Goal: Information Seeking & Learning: Learn about a topic

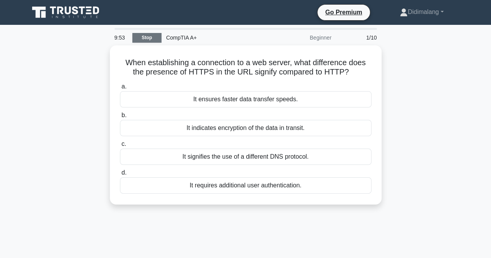
click at [149, 41] on link "Stop" at bounding box center [146, 38] width 29 height 10
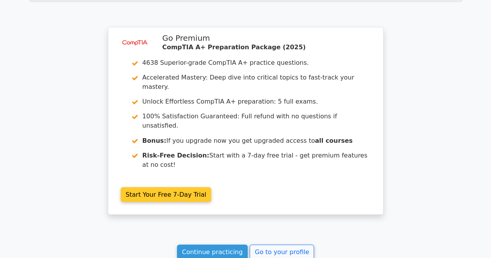
scroll to position [661, 0]
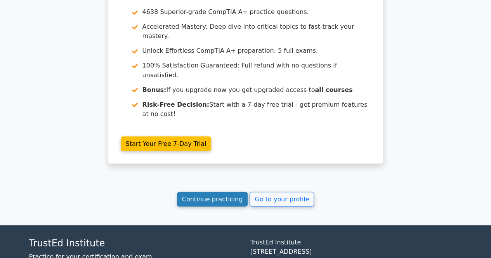
click at [210, 192] on link "Continue practicing" at bounding box center [212, 199] width 71 height 15
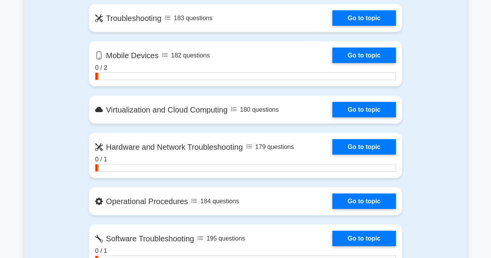
scroll to position [764, 0]
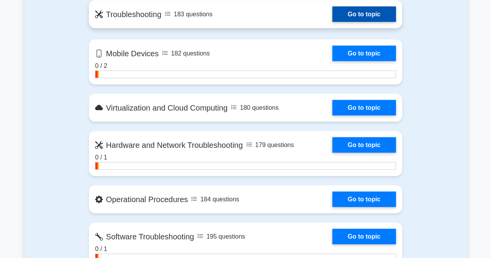
click at [332, 7] on link "Go to topic" at bounding box center [364, 15] width 64 height 16
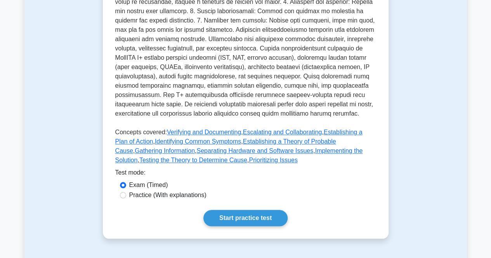
scroll to position [371, 0]
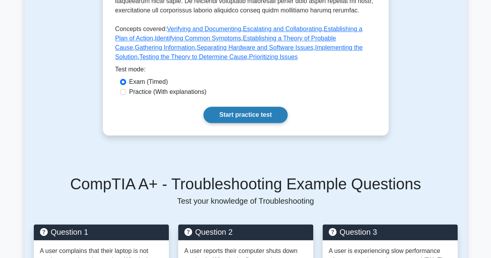
click at [261, 107] on link "Start practice test" at bounding box center [245, 115] width 84 height 16
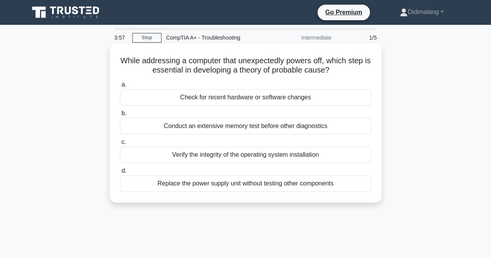
click at [218, 185] on div "Replace the power supply unit without testing other components" at bounding box center [245, 183] width 251 height 16
click at [120, 173] on input "d. Replace the power supply unit without testing other components" at bounding box center [120, 170] width 0 height 5
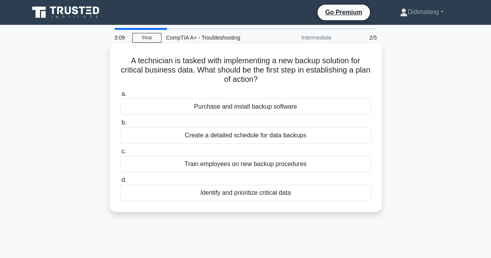
click at [268, 110] on div "Purchase and install backup software" at bounding box center [245, 107] width 251 height 16
click at [120, 97] on input "a. Purchase and install backup software" at bounding box center [120, 94] width 0 height 5
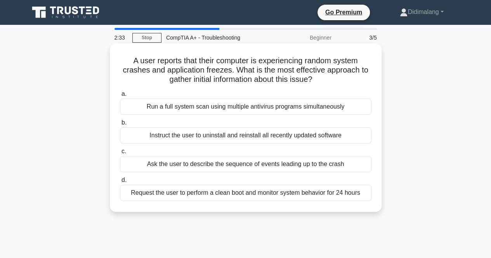
click at [233, 106] on div "Run a full system scan using multiple antivirus programs simultaneously" at bounding box center [245, 107] width 251 height 16
click at [120, 97] on input "a. Run a full system scan using multiple antivirus programs simultaneously" at bounding box center [120, 94] width 0 height 5
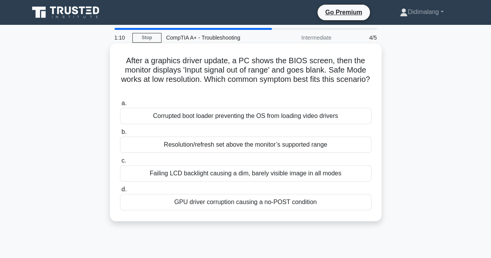
click at [202, 147] on div "Resolution/refresh set above the monitor’s supported range" at bounding box center [245, 145] width 251 height 16
click at [120, 135] on input "b. Resolution/refresh set above the monitor’s supported range" at bounding box center [120, 132] width 0 height 5
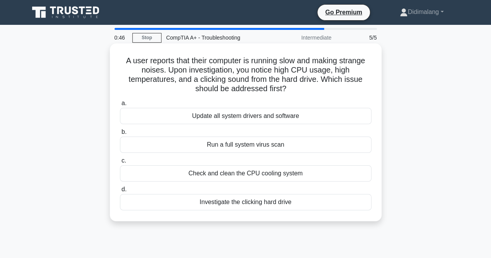
click at [216, 178] on div "Check and clean the CPU cooling system" at bounding box center [245, 173] width 251 height 16
click at [120, 163] on input "c. Check and clean the CPU cooling system" at bounding box center [120, 160] width 0 height 5
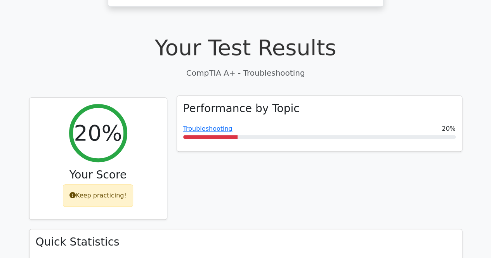
scroll to position [189, 0]
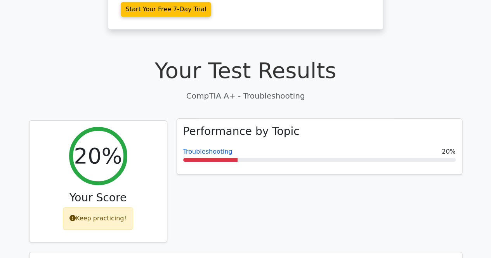
click at [200, 148] on link "Troubleshooting" at bounding box center [207, 151] width 49 height 7
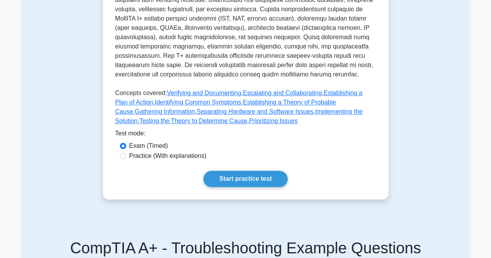
scroll to position [308, 0]
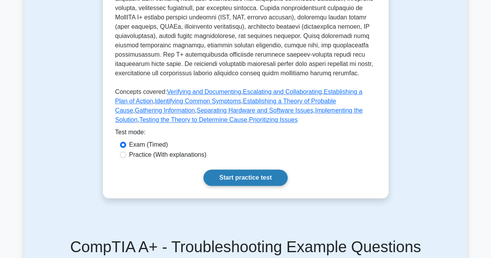
click at [235, 170] on link "Start practice test" at bounding box center [245, 177] width 84 height 16
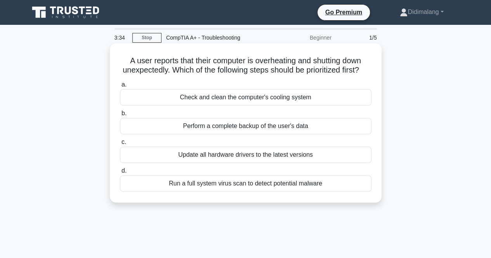
click at [237, 105] on div "Check and clean the computer's cooling system" at bounding box center [245, 97] width 251 height 16
click at [120, 87] on input "a. Check and clean the computer's cooling system" at bounding box center [120, 84] width 0 height 5
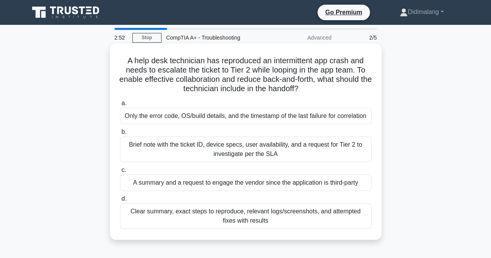
click at [282, 152] on div "Brief note with the ticket ID, device specs, user availability, and a request f…" at bounding box center [245, 150] width 251 height 26
click at [120, 135] on input "b. Brief note with the ticket ID, device specs, user availability, and a reques…" at bounding box center [120, 132] width 0 height 5
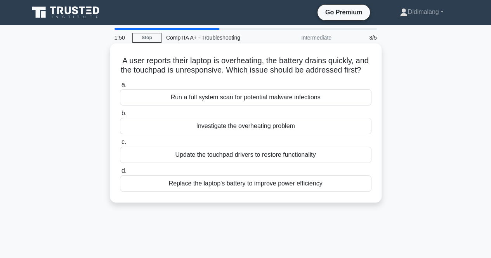
click at [272, 105] on div "Run a full system scan for potential malware infections" at bounding box center [245, 97] width 251 height 16
click at [120, 87] on input "a. Run a full system scan for potential malware infections" at bounding box center [120, 84] width 0 height 5
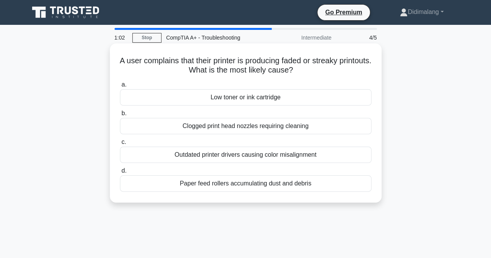
click at [282, 100] on div "Low toner or ink cartridge" at bounding box center [245, 97] width 251 height 16
click at [120, 87] on input "a. Low toner or ink cartridge" at bounding box center [120, 84] width 0 height 5
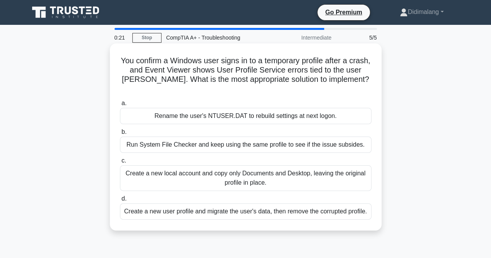
click at [292, 207] on div "Create a new user profile and migrate the user's data, then remove the corrupte…" at bounding box center [245, 211] width 251 height 16
click at [120, 201] on input "d. Create a new user profile and migrate the user's data, then remove the corru…" at bounding box center [120, 198] width 0 height 5
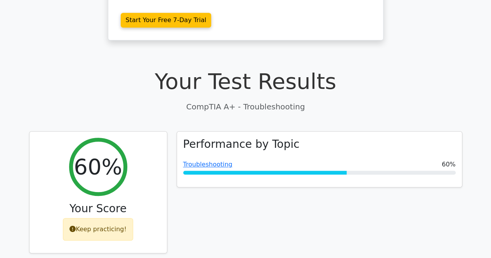
scroll to position [180, 0]
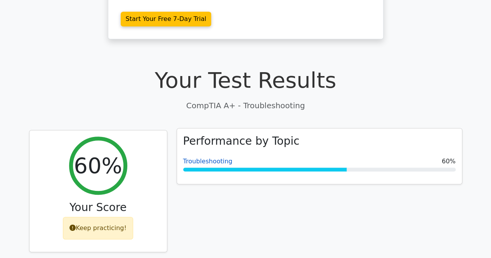
click at [204, 157] on link "Troubleshooting" at bounding box center [207, 160] width 49 height 7
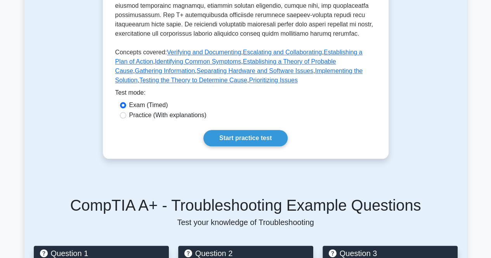
scroll to position [349, 0]
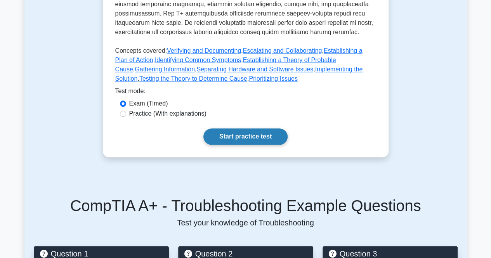
click at [225, 131] on link "Start practice test" at bounding box center [245, 136] width 84 height 16
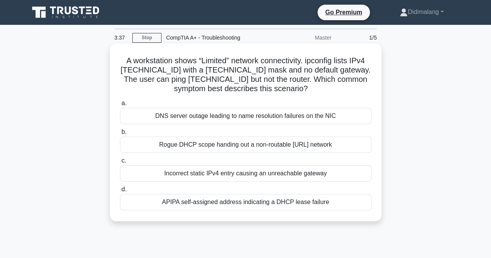
click at [216, 149] on div "Rogue DHCP scope handing out a non-routable [URL] network" at bounding box center [245, 145] width 251 height 16
click at [120, 135] on input "b. Rogue DHCP scope handing out a non-routable [URL] network" at bounding box center [120, 132] width 0 height 5
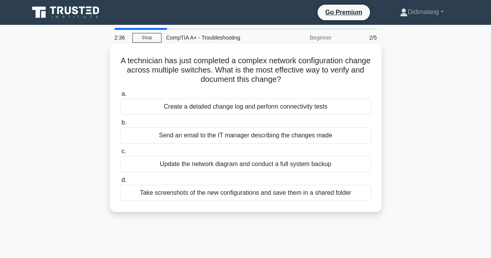
click at [227, 164] on div "Update the network diagram and conduct a full system backup" at bounding box center [245, 164] width 251 height 16
click at [120, 154] on input "c. Update the network diagram and conduct a full system backup" at bounding box center [120, 151] width 0 height 5
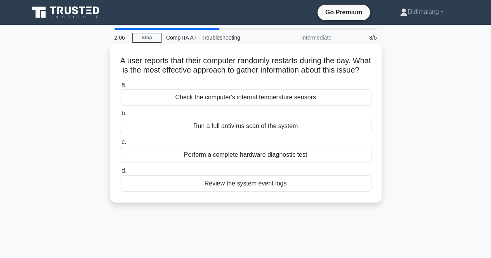
click at [234, 105] on div "Check the computer's internal temperature sensors" at bounding box center [245, 97] width 251 height 16
click at [120, 87] on input "a. Check the computer's internal temperature sensors" at bounding box center [120, 84] width 0 height 5
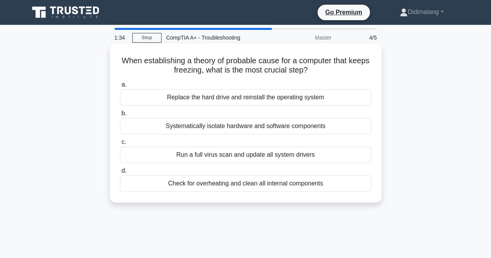
click at [230, 156] on div "Run a full virus scan and update all system drivers" at bounding box center [245, 155] width 251 height 16
click at [120, 145] on input "c. Run a full virus scan and update all system drivers" at bounding box center [120, 142] width 0 height 5
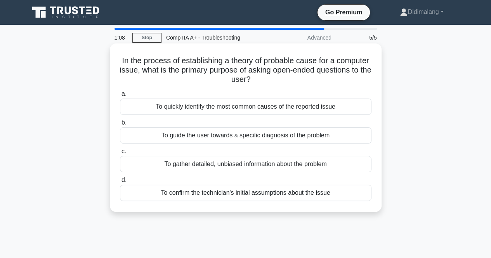
click at [227, 107] on div "To quickly identify the most common causes of the reported issue" at bounding box center [245, 107] width 251 height 16
click at [120, 97] on input "a. To quickly identify the most common causes of the reported issue" at bounding box center [120, 94] width 0 height 5
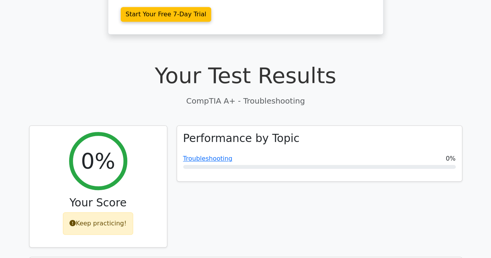
scroll to position [185, 0]
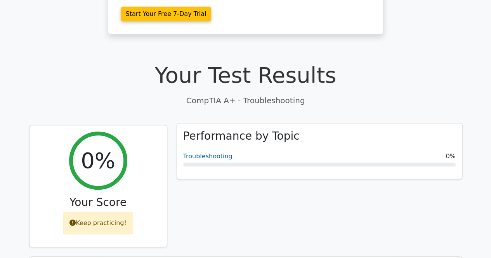
click at [199, 152] on link "Troubleshooting" at bounding box center [207, 155] width 49 height 7
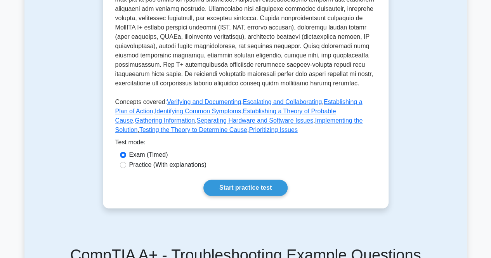
scroll to position [301, 0]
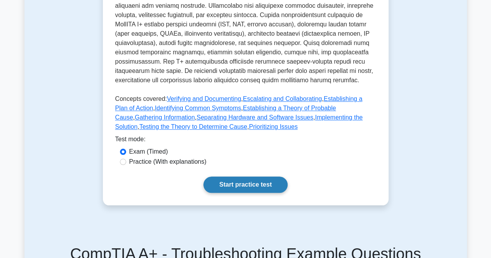
click at [247, 176] on link "Start practice test" at bounding box center [245, 184] width 84 height 16
click at [256, 176] on link "Start practice test" at bounding box center [245, 184] width 84 height 16
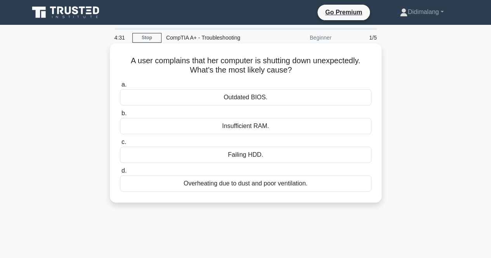
click at [246, 97] on div "Outdated BIOS." at bounding box center [245, 97] width 251 height 16
click at [120, 87] on input "a. Outdated BIOS." at bounding box center [120, 84] width 0 height 5
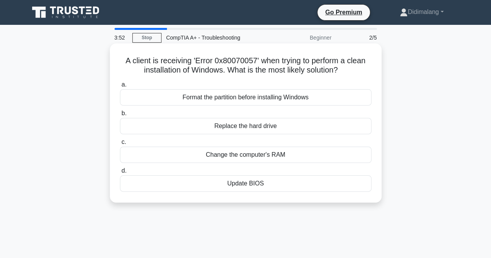
click at [240, 99] on div "Format the partition before installing Windows" at bounding box center [245, 97] width 251 height 16
click at [120, 87] on input "a. Format the partition before installing Windows" at bounding box center [120, 84] width 0 height 5
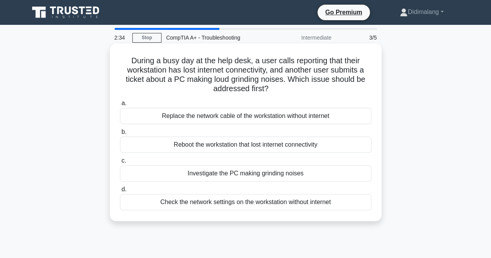
click at [237, 201] on div "Check the network settings on the workstation without internet" at bounding box center [245, 202] width 251 height 16
click at [120, 192] on input "d. Check the network settings on the workstation without internet" at bounding box center [120, 189] width 0 height 5
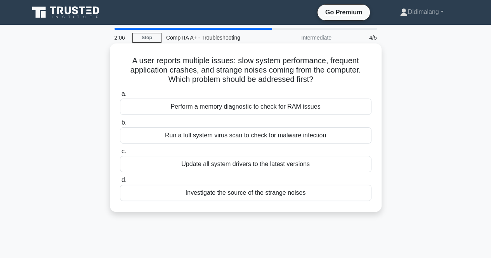
click at [223, 167] on div "Update all system drivers to the latest versions" at bounding box center [245, 164] width 251 height 16
click at [120, 154] on input "c. Update all system drivers to the latest versions" at bounding box center [120, 151] width 0 height 5
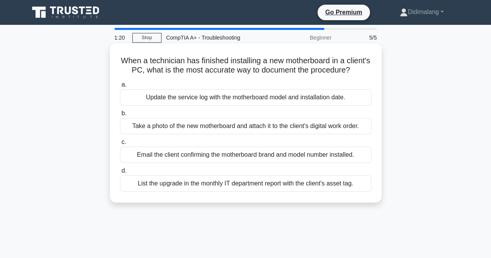
click at [206, 134] on div "Take a photo of the new motherboard and attach it to the client's digital work …" at bounding box center [245, 126] width 251 height 16
click at [120, 116] on input "b. Take a photo of the new motherboard and attach it to the client's digital wo…" at bounding box center [120, 113] width 0 height 5
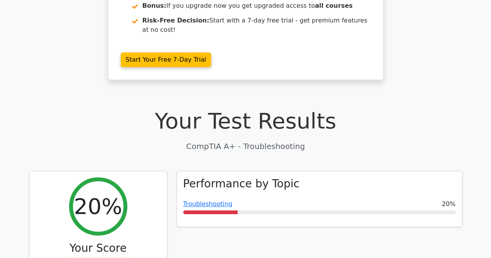
scroll to position [137, 0]
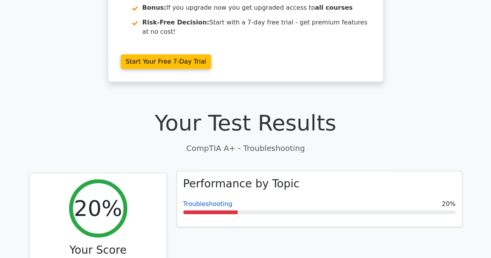
click at [219, 200] on link "Troubleshooting" at bounding box center [207, 203] width 49 height 7
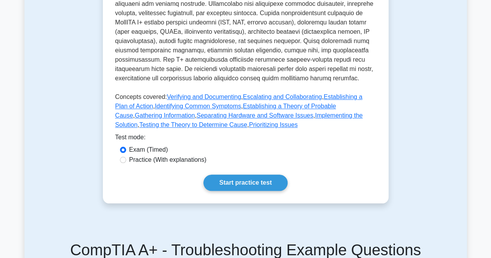
scroll to position [314, 0]
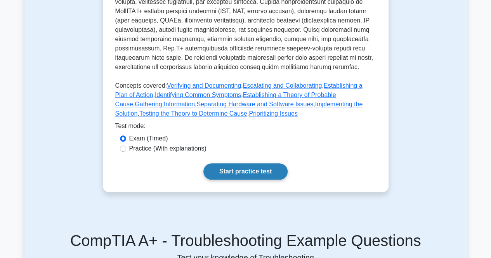
click at [246, 163] on link "Start practice test" at bounding box center [245, 171] width 84 height 16
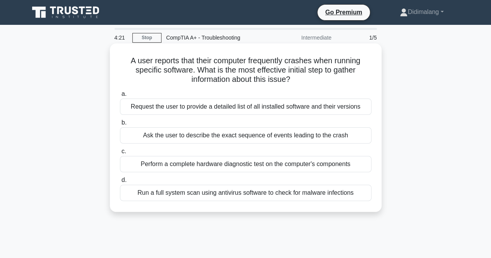
click at [249, 164] on div "Perform a complete hardware diagnostic test on the computer's components" at bounding box center [245, 164] width 251 height 16
click at [120, 154] on input "c. Perform a complete hardware diagnostic test on the computer's components" at bounding box center [120, 151] width 0 height 5
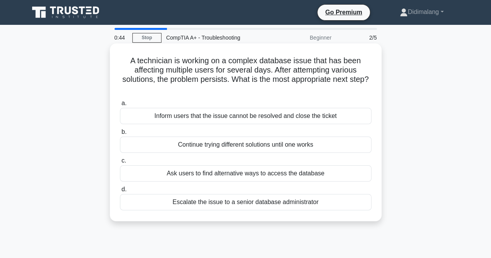
click at [242, 120] on div "Inform users that the issue cannot be resolved and close the ticket" at bounding box center [245, 116] width 251 height 16
click at [120, 106] on input "a. Inform users that the issue cannot be resolved and close the ticket" at bounding box center [120, 103] width 0 height 5
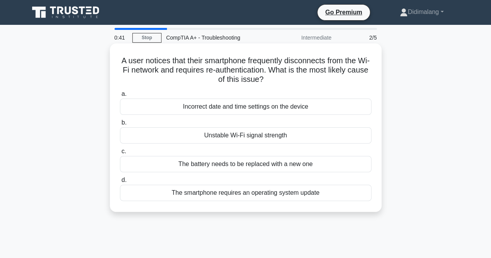
click at [214, 140] on div "Unstable Wi-Fi signal strength" at bounding box center [245, 135] width 251 height 16
click at [120, 125] on input "b. Unstable Wi-Fi signal strength" at bounding box center [120, 122] width 0 height 5
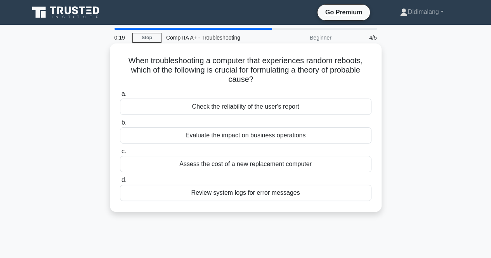
click at [248, 198] on div "Review system logs for error messages" at bounding box center [245, 193] width 251 height 16
click at [120, 183] on input "d. Review system logs for error messages" at bounding box center [120, 180] width 0 height 5
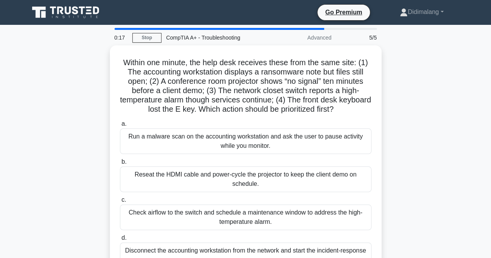
scroll to position [35, 0]
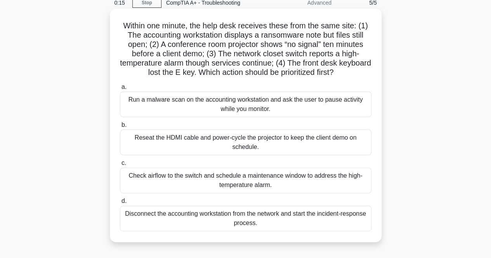
click at [220, 150] on div "Reseat the HDMI cable and power-cycle the projector to keep the client demo on …" at bounding box center [245, 143] width 251 height 26
click at [120, 128] on input "b. Reseat the HDMI cable and power-cycle the projector to keep the client demo …" at bounding box center [120, 125] width 0 height 5
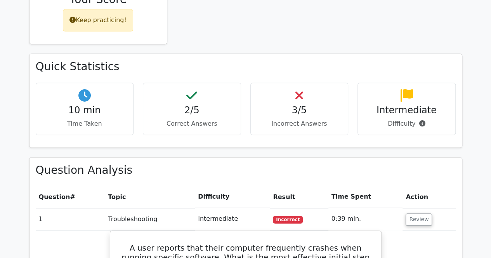
scroll to position [341, 0]
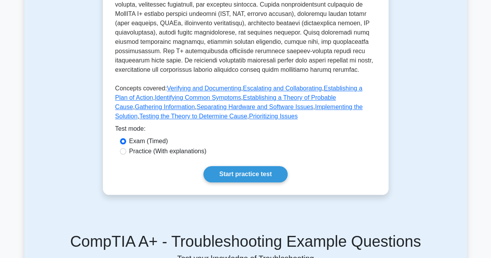
scroll to position [314, 0]
